Goal: Task Accomplishment & Management: Manage account settings

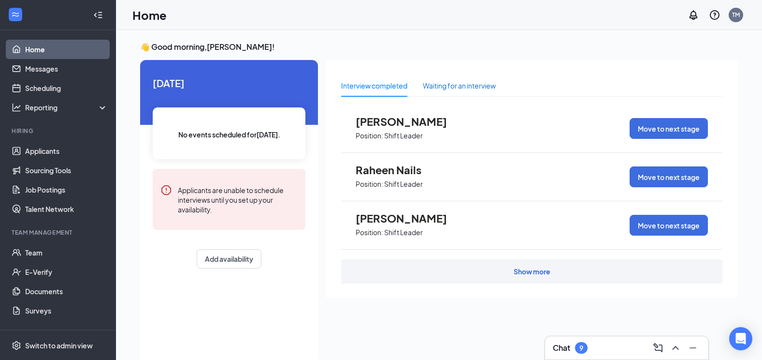
click at [469, 86] on div "Waiting for an interview" at bounding box center [459, 85] width 73 height 11
click at [380, 87] on div "Interview completed" at bounding box center [374, 85] width 66 height 11
click at [43, 94] on link "Scheduling" at bounding box center [66, 87] width 83 height 19
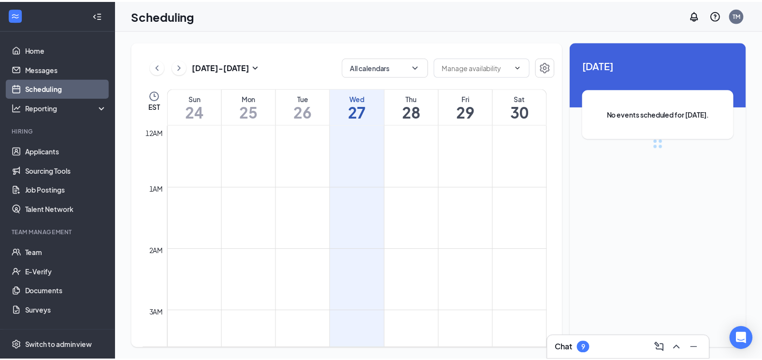
scroll to position [475, 0]
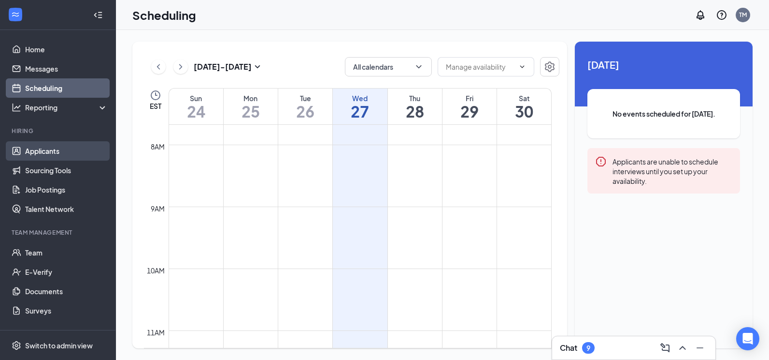
click at [39, 147] on link "Applicants" at bounding box center [66, 150] width 83 height 19
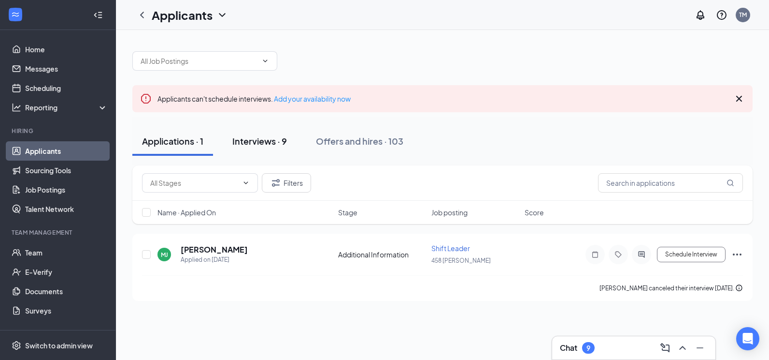
click at [235, 152] on button "Interviews · 9" at bounding box center [260, 141] width 74 height 29
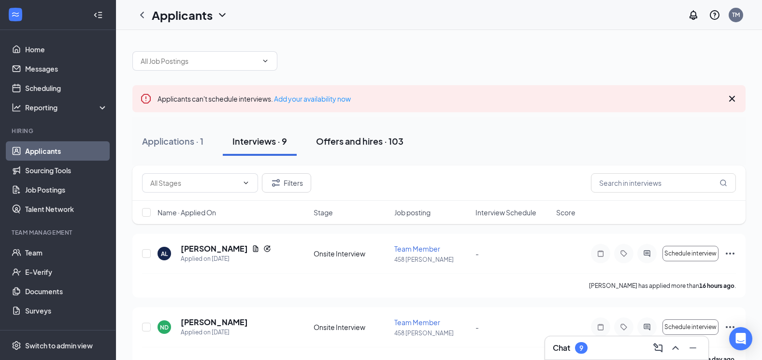
click at [358, 152] on button "Offers and hires · 103" at bounding box center [359, 141] width 107 height 29
